Goal: Navigation & Orientation: Find specific page/section

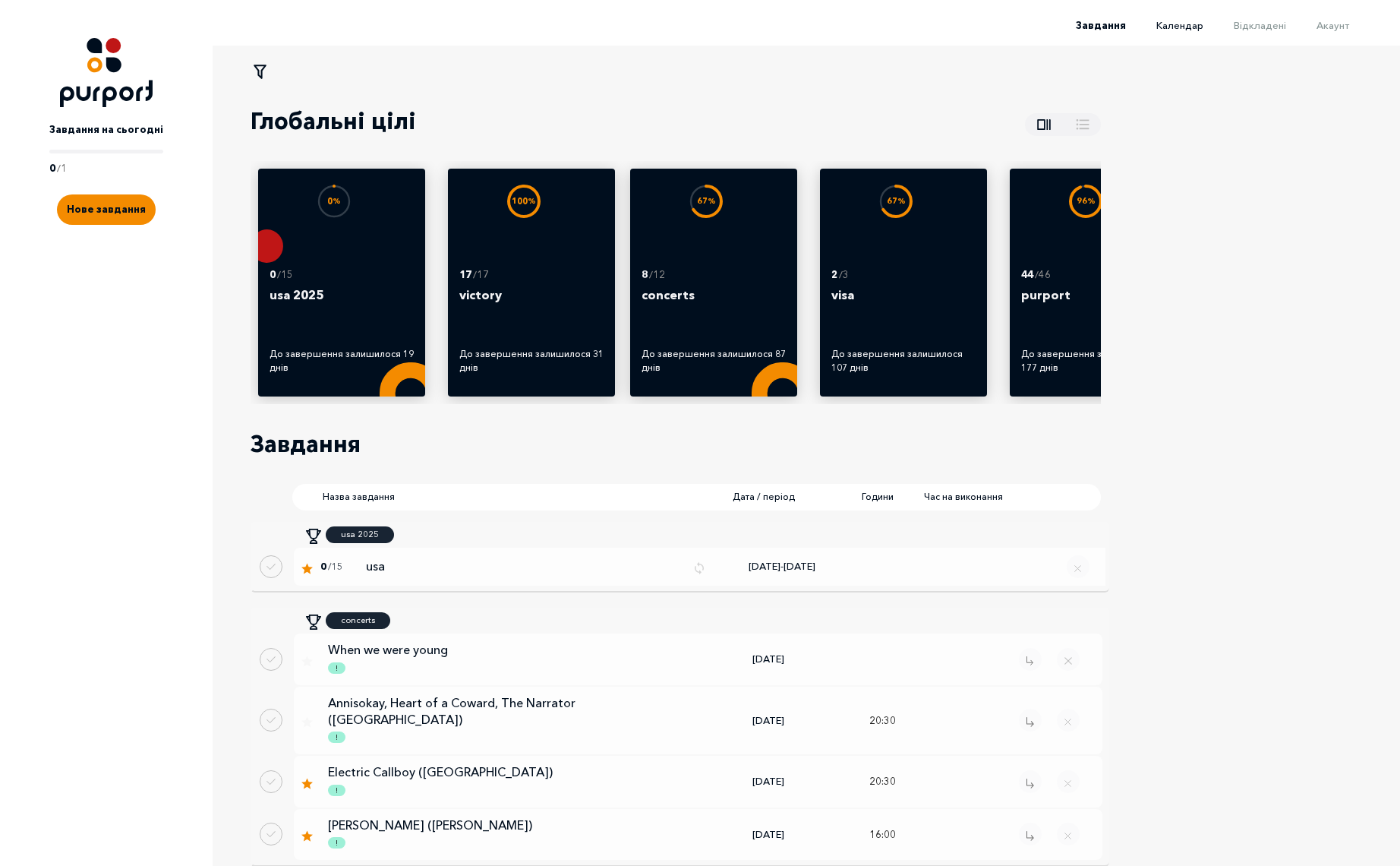
click at [1192, 24] on span "Календар" at bounding box center [1180, 25] width 47 height 13
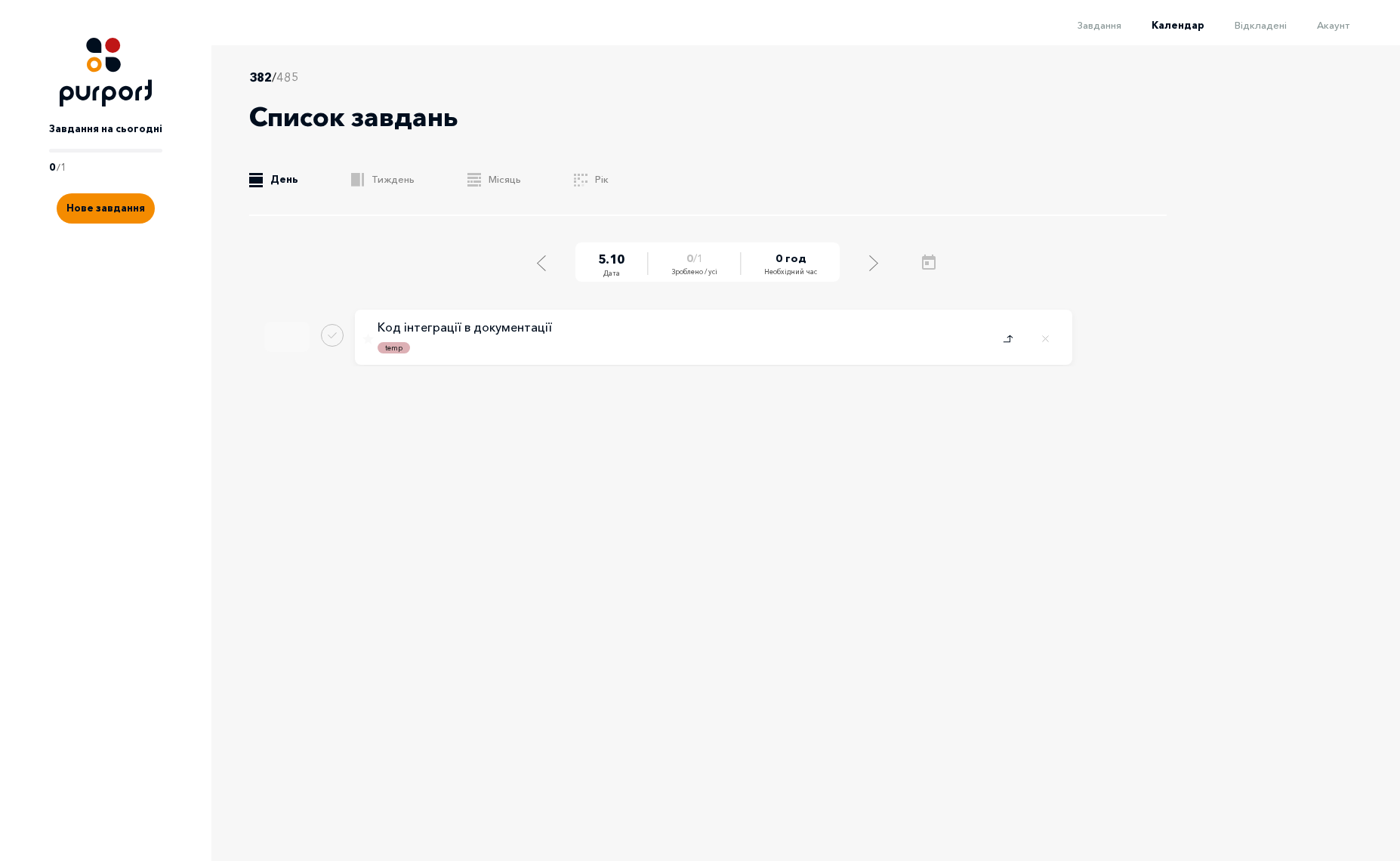
click at [1005, 339] on icon "Close popup" at bounding box center [1008, 339] width 10 height 12
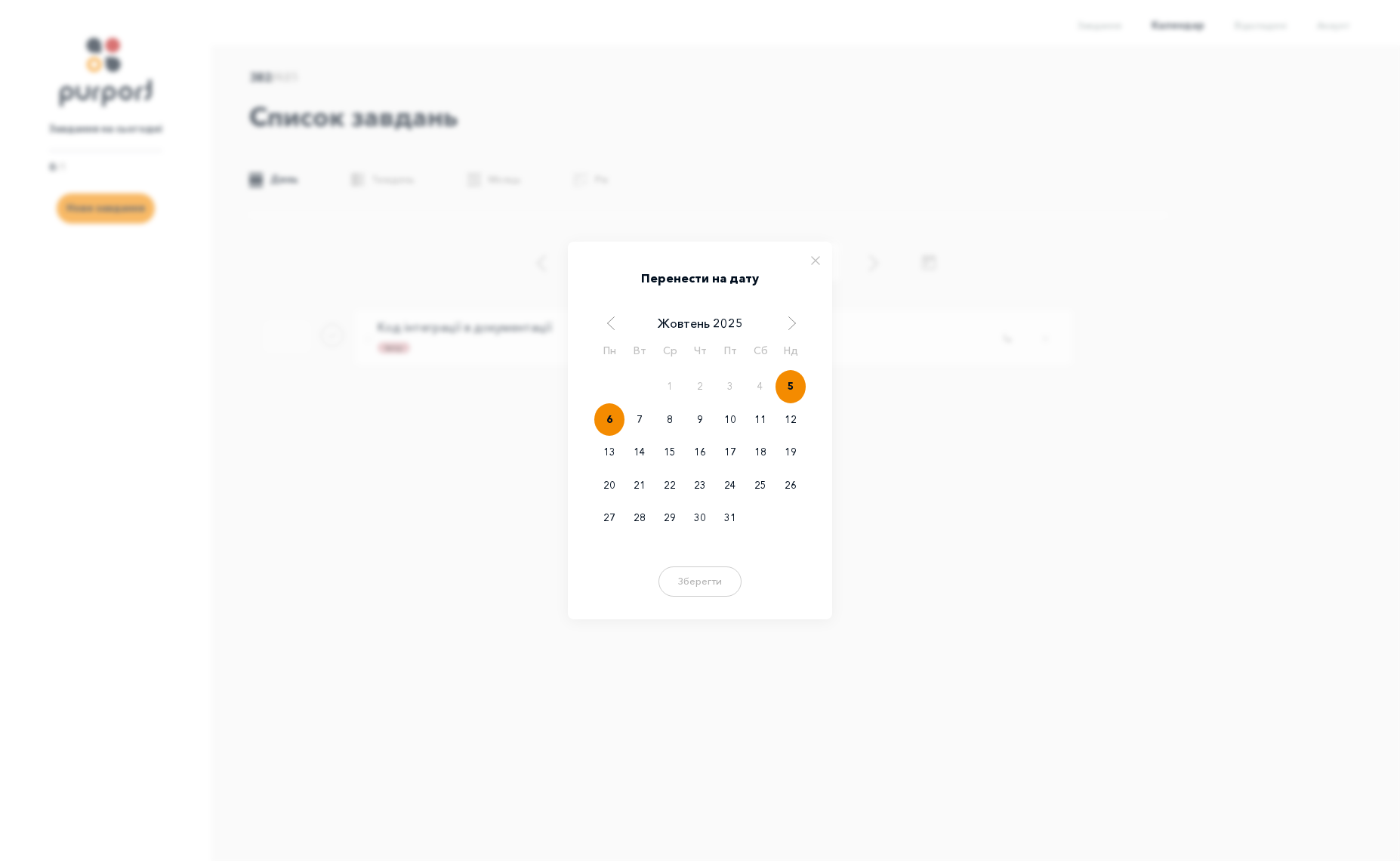
click at [602, 431] on div "6" at bounding box center [609, 420] width 30 height 33
click at [712, 582] on button "Зберегти" at bounding box center [700, 579] width 91 height 30
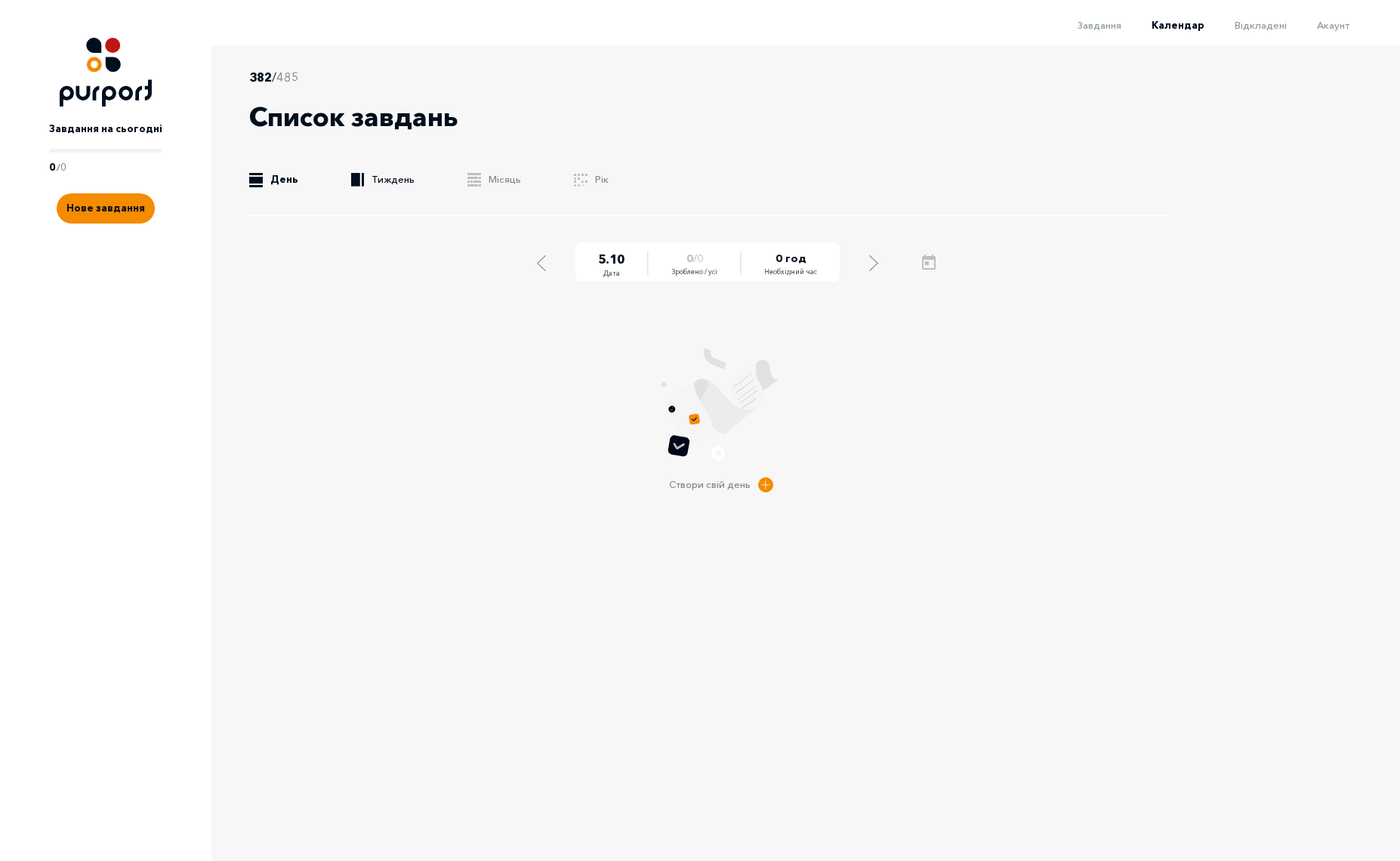
click at [400, 179] on link ".b{fill:#F48B00;} Тиждень" at bounding box center [383, 179] width 63 height 15
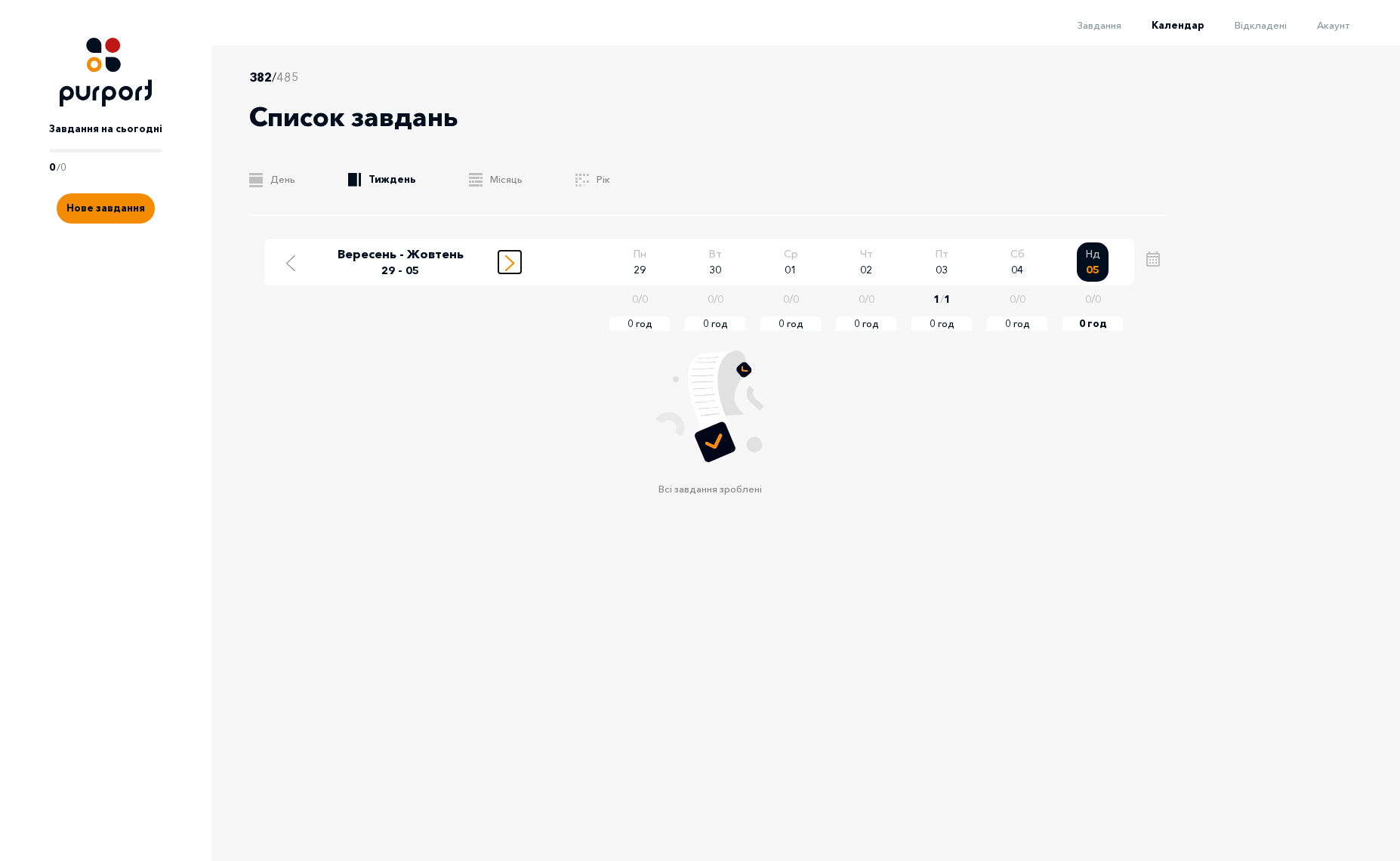
click at [509, 266] on line "Move to next week" at bounding box center [509, 267] width 7 height 7
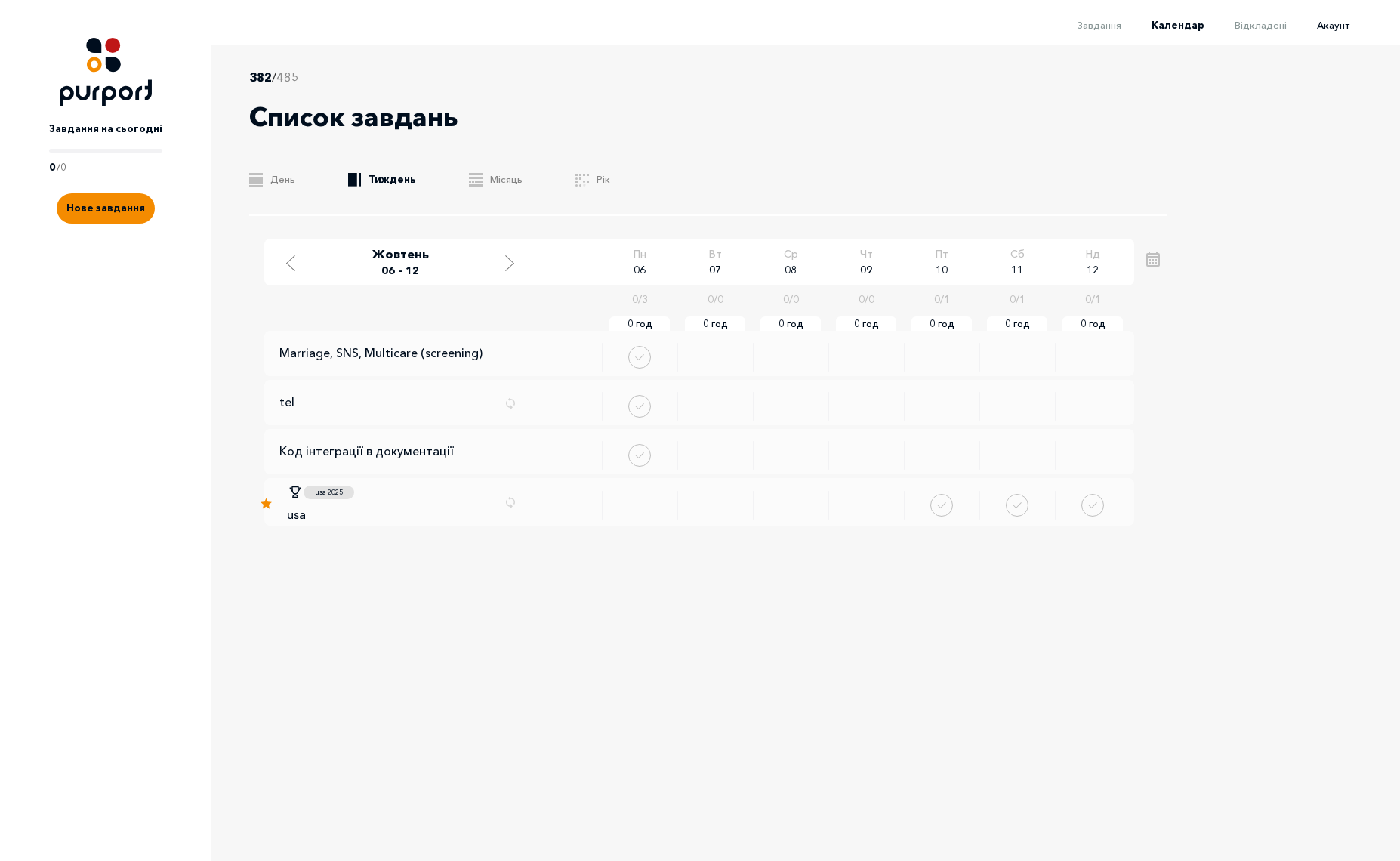
click at [1331, 30] on span "Акаунт" at bounding box center [1333, 25] width 32 height 12
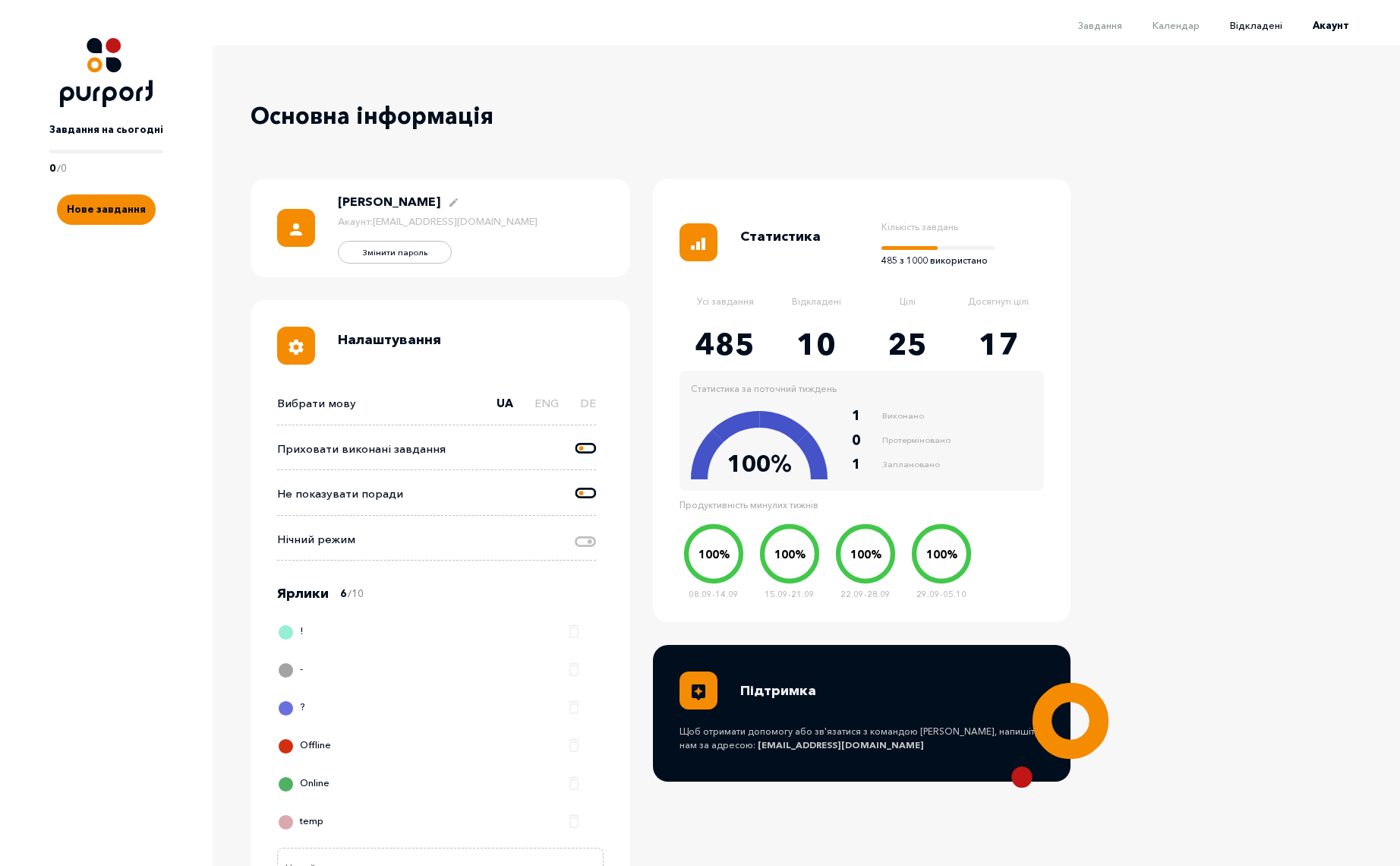
click at [1266, 28] on span "Відкладені" at bounding box center [1256, 25] width 53 height 13
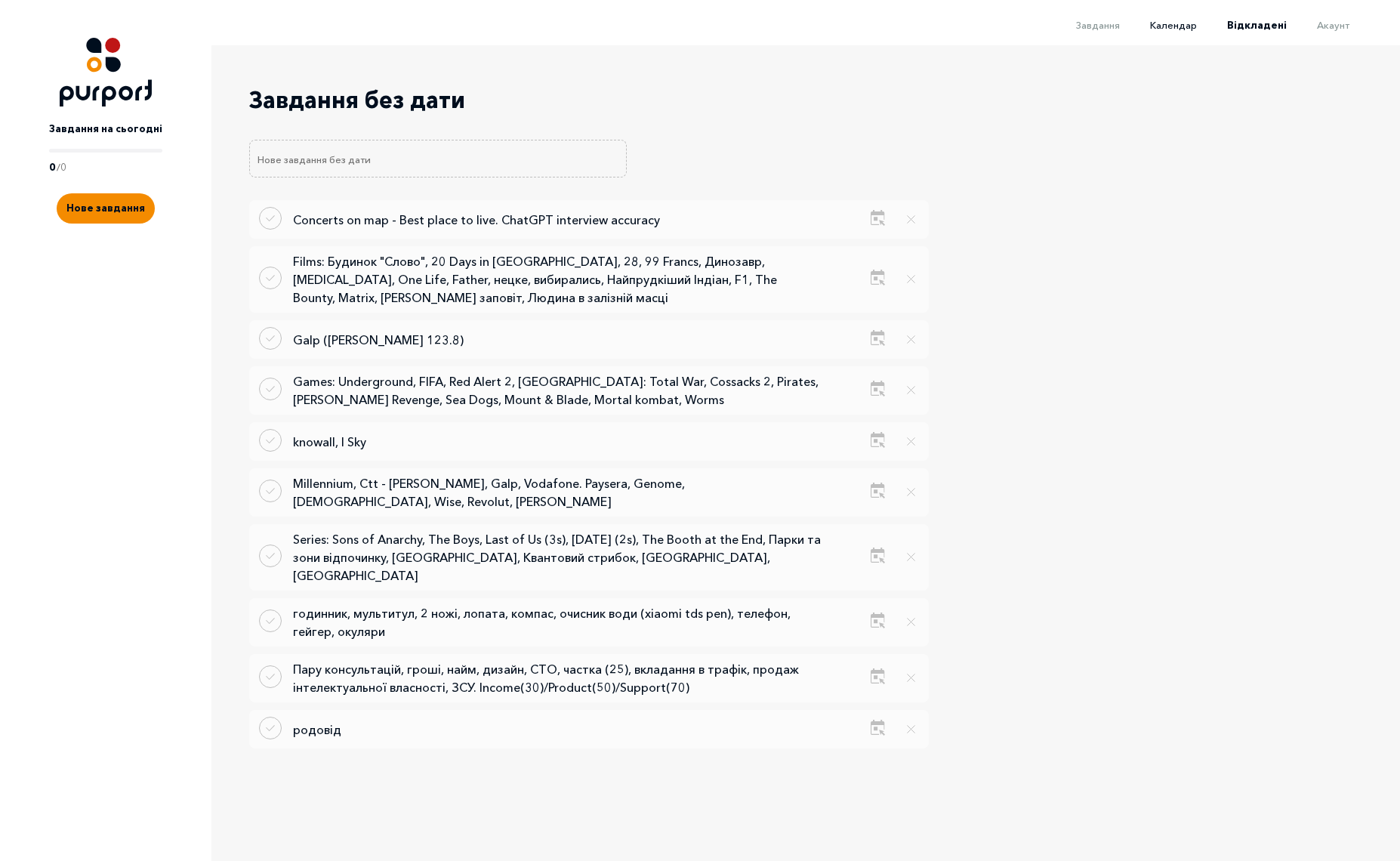
click at [1182, 26] on span "Календар" at bounding box center [1173, 25] width 47 height 12
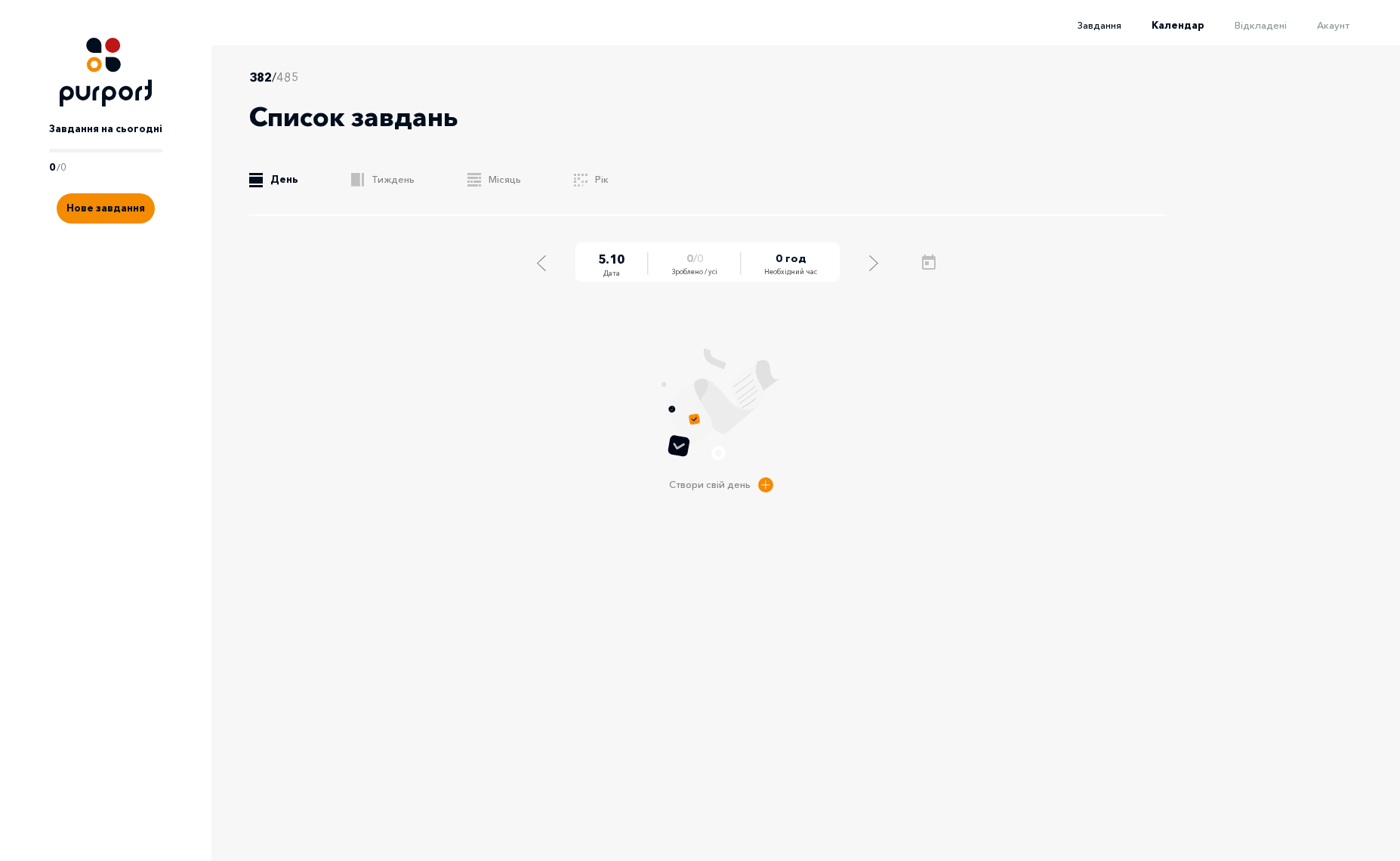
click at [1098, 29] on span "Завдання" at bounding box center [1099, 25] width 44 height 12
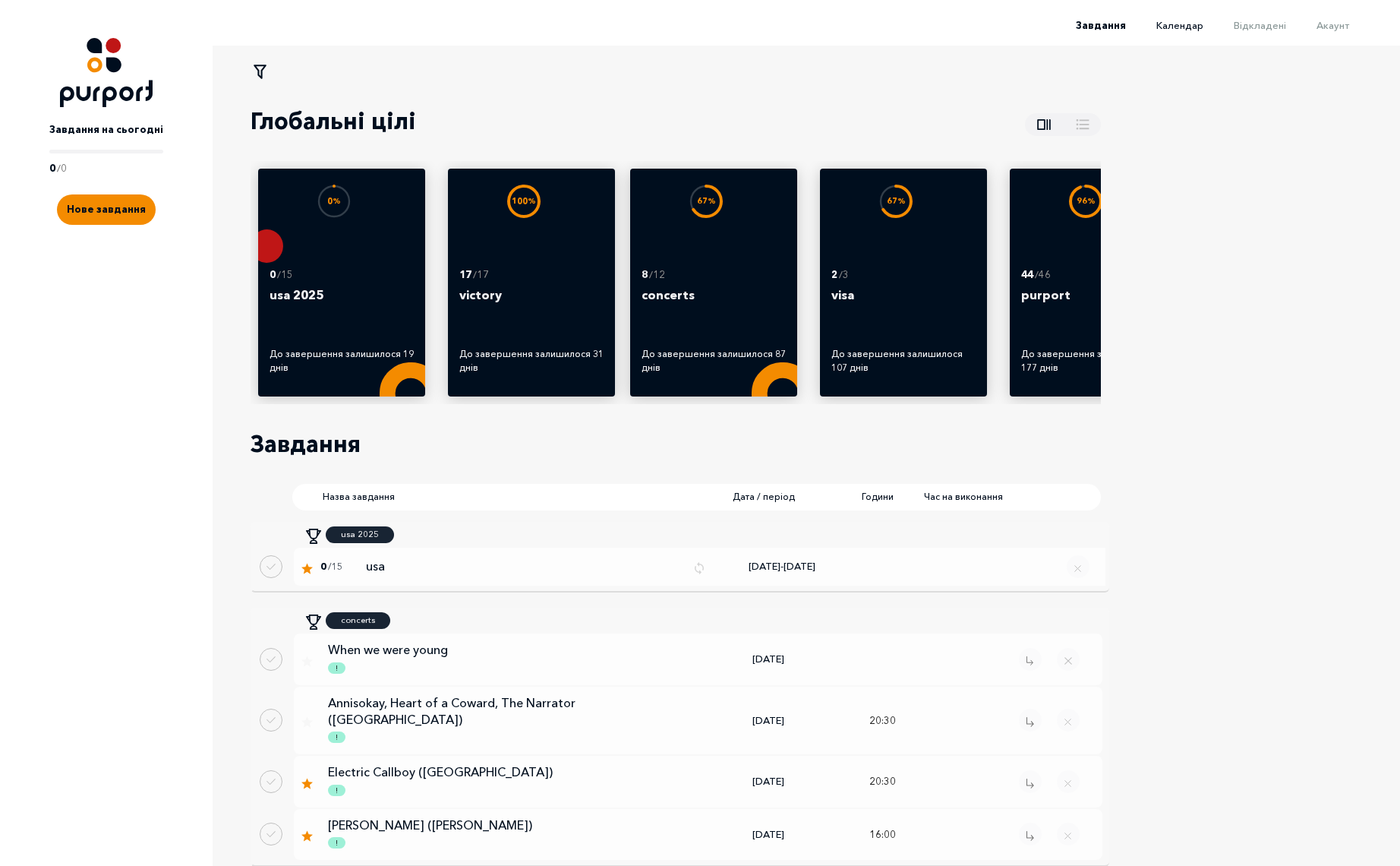
click at [1185, 30] on span "Календар" at bounding box center [1180, 25] width 47 height 13
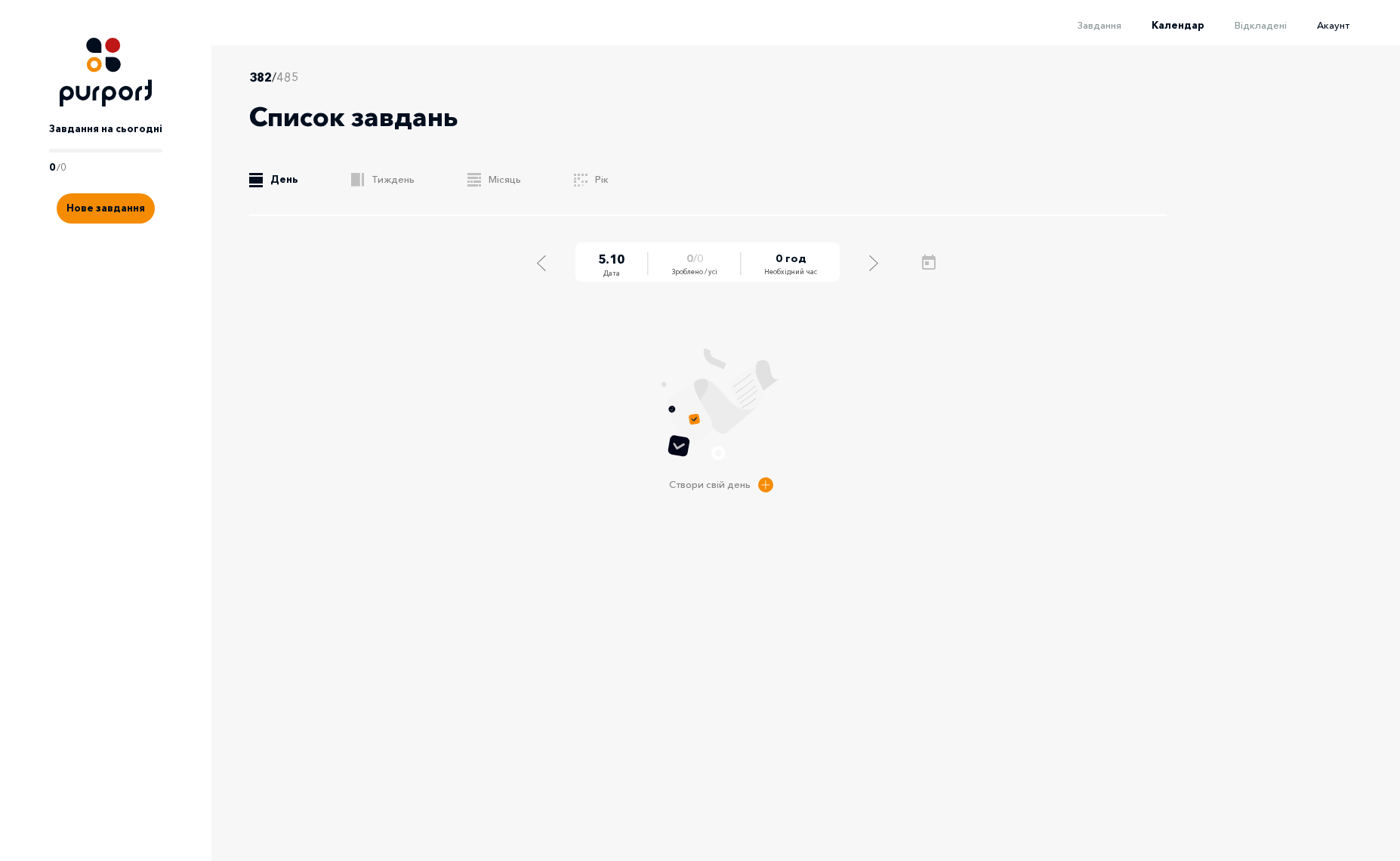
click at [1326, 27] on span "Акаунт" at bounding box center [1333, 25] width 32 height 12
